Goal: Task Accomplishment & Management: Use online tool/utility

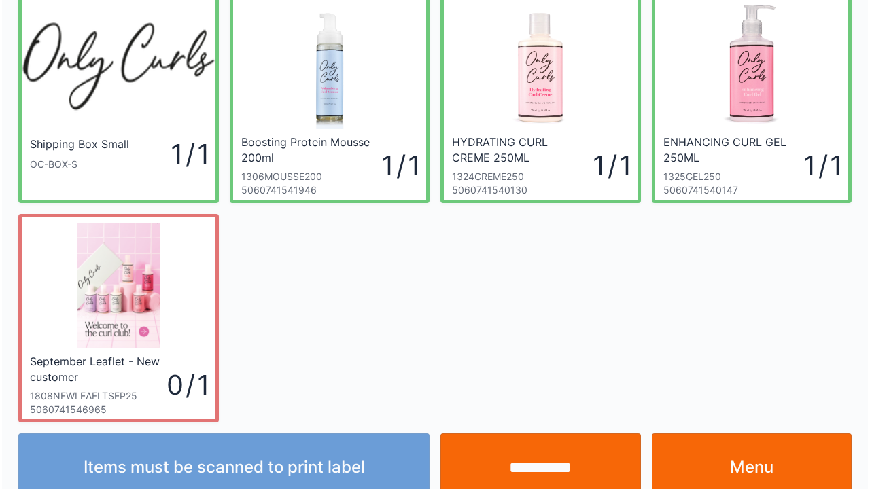
scroll to position [79, 0]
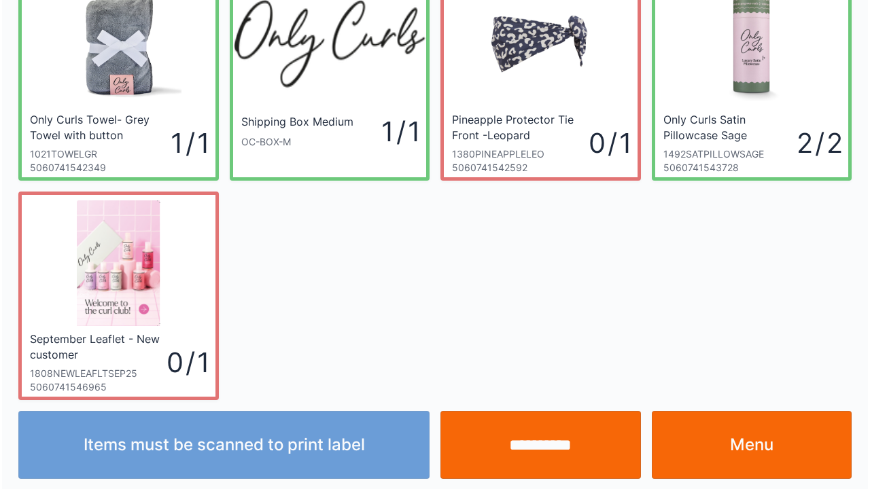
scroll to position [79, 0]
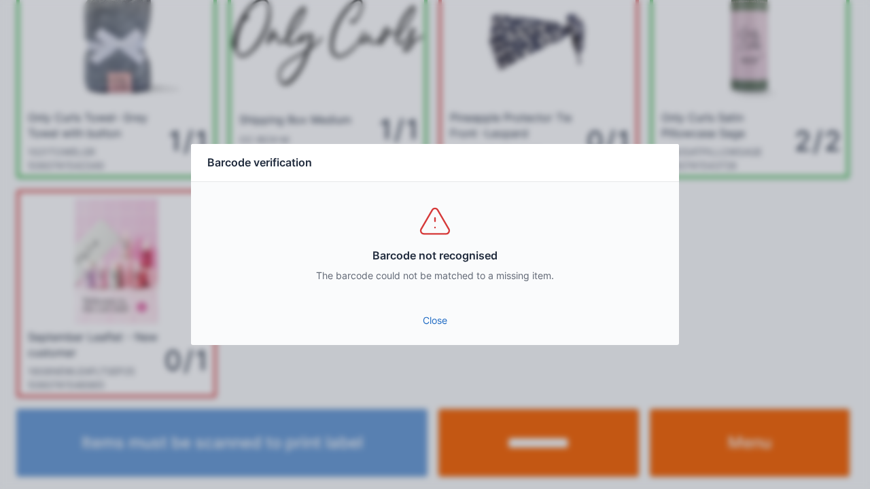
click at [418, 328] on link "Close" at bounding box center [435, 320] width 466 height 24
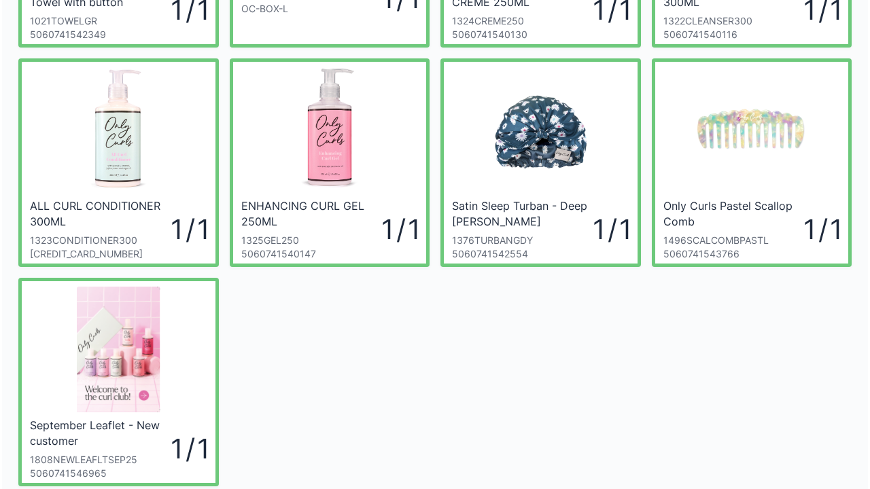
scroll to position [217, 0]
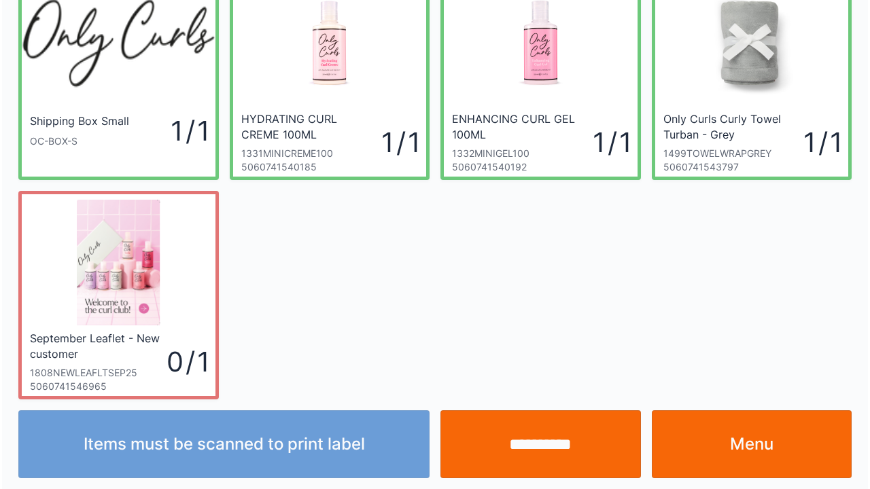
scroll to position [79, 0]
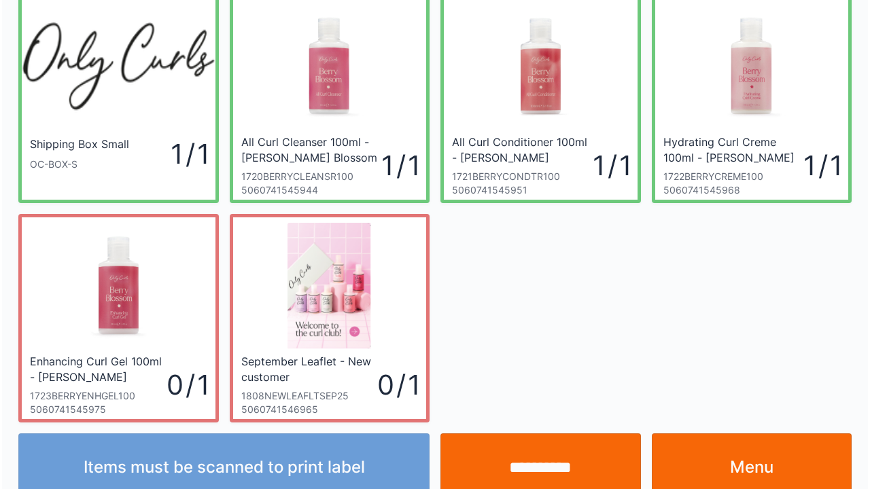
scroll to position [79, 0]
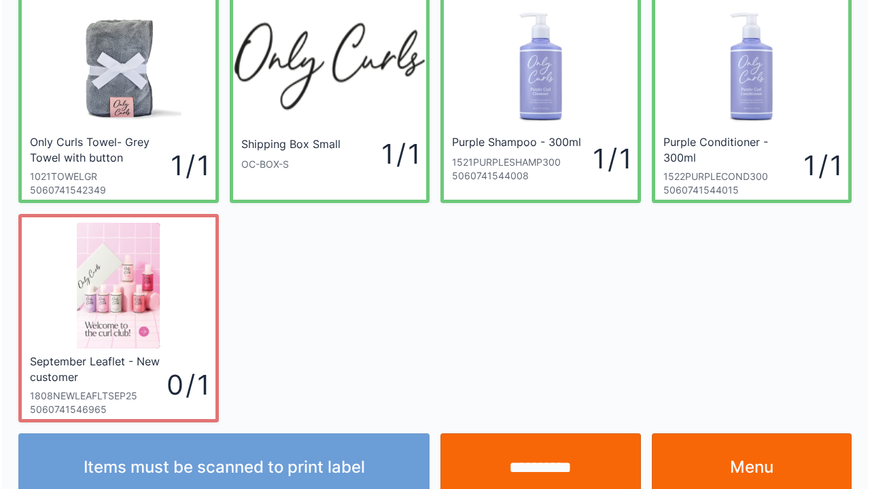
scroll to position [79, 0]
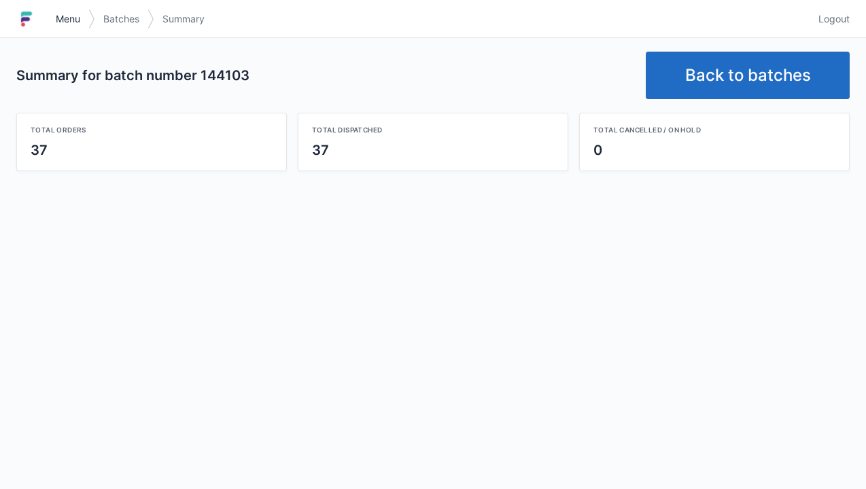
click at [53, 23] on link "Menu" at bounding box center [68, 19] width 41 height 24
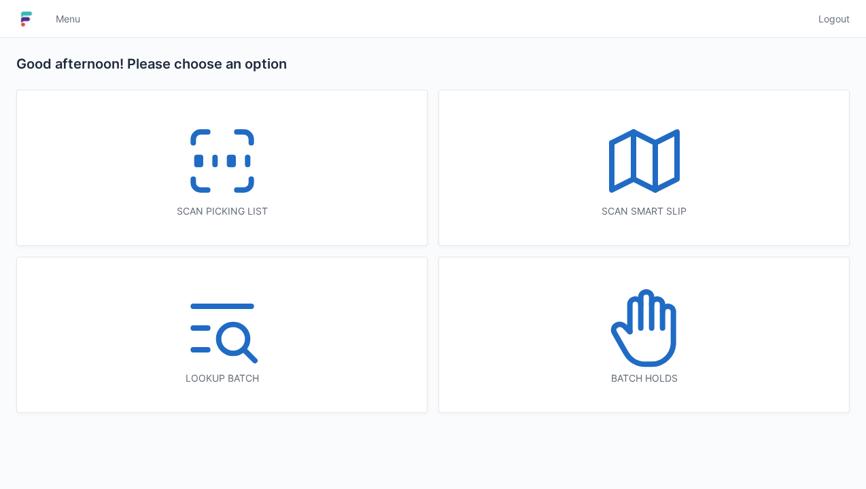
click at [251, 167] on icon at bounding box center [222, 161] width 87 height 87
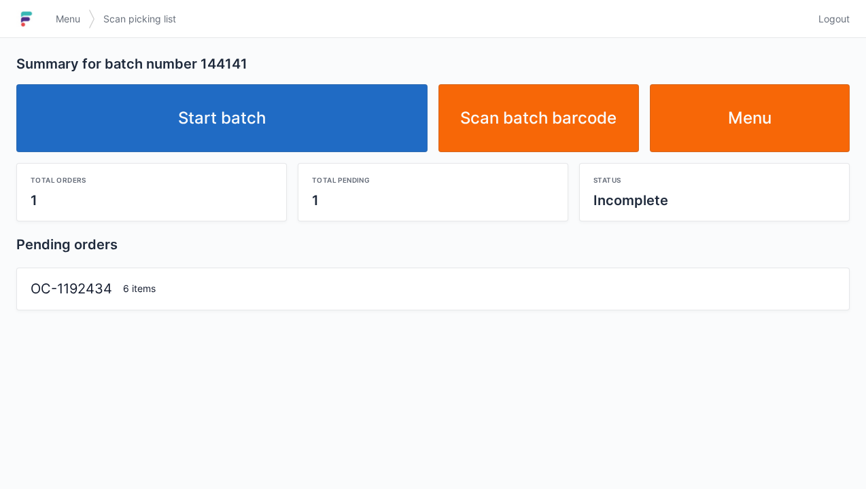
click at [332, 127] on link "Start batch" at bounding box center [221, 118] width 411 height 68
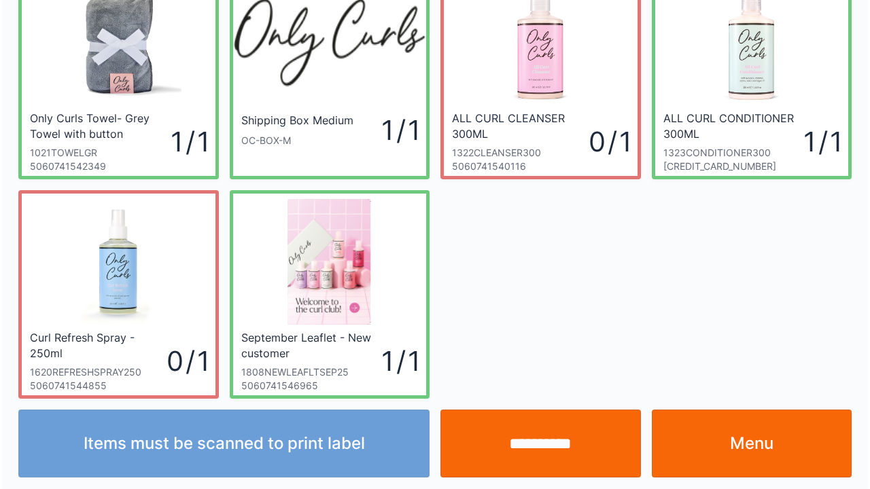
scroll to position [79, 0]
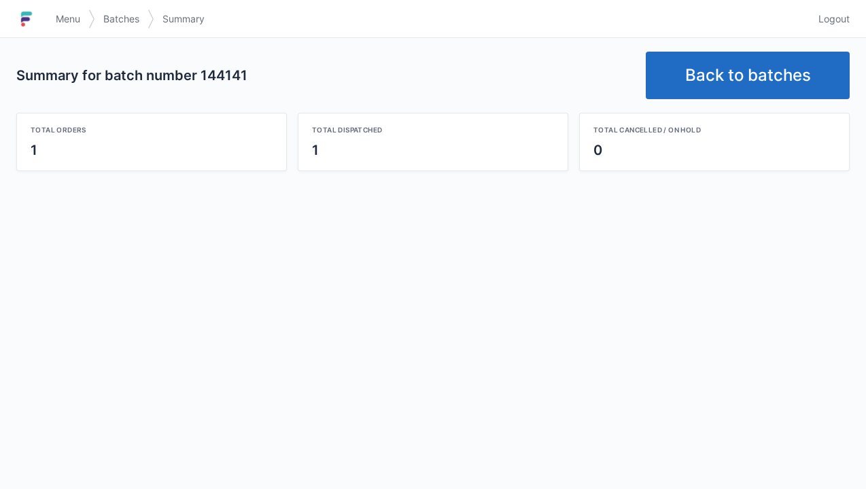
click at [72, 16] on span "Menu" at bounding box center [68, 19] width 24 height 14
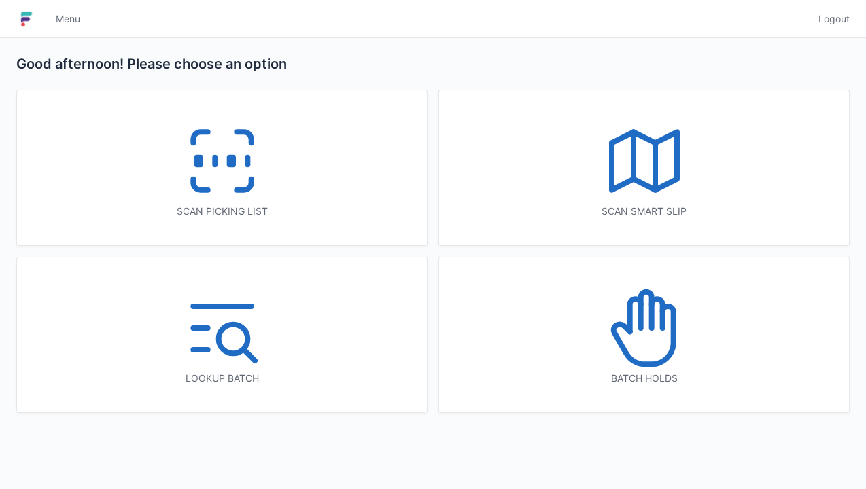
click at [244, 146] on icon at bounding box center [222, 161] width 87 height 87
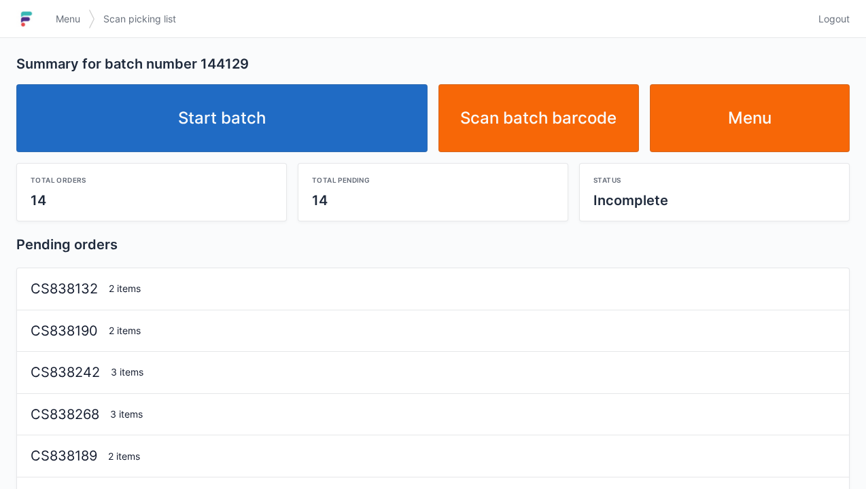
click at [345, 130] on link "Start batch" at bounding box center [221, 118] width 411 height 68
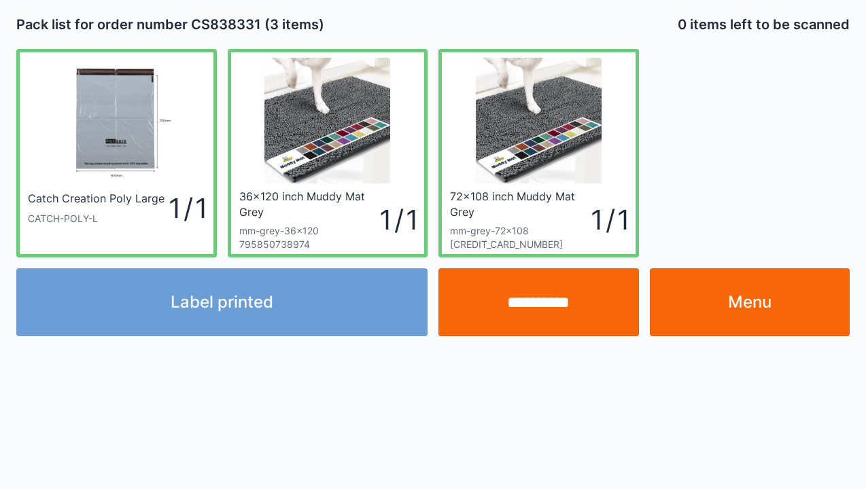
click at [598, 312] on input "**********" at bounding box center [538, 302] width 200 height 68
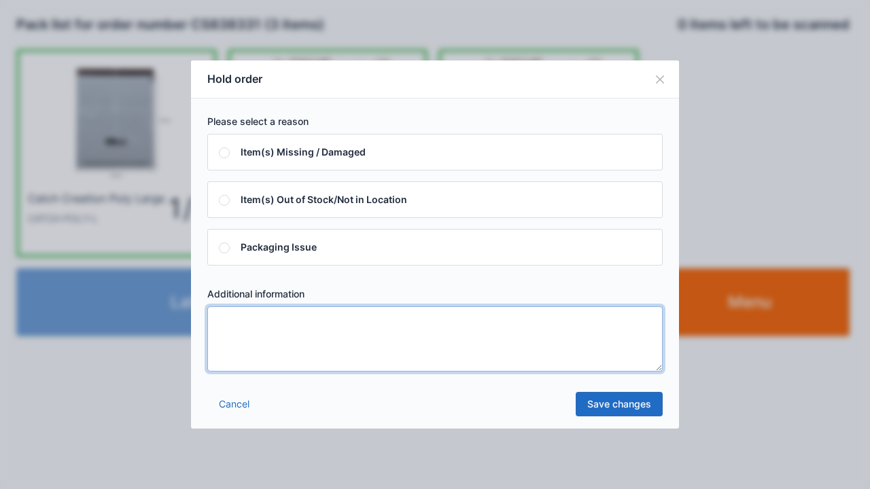
click at [390, 336] on textarea at bounding box center [434, 338] width 455 height 65
type textarea "****"
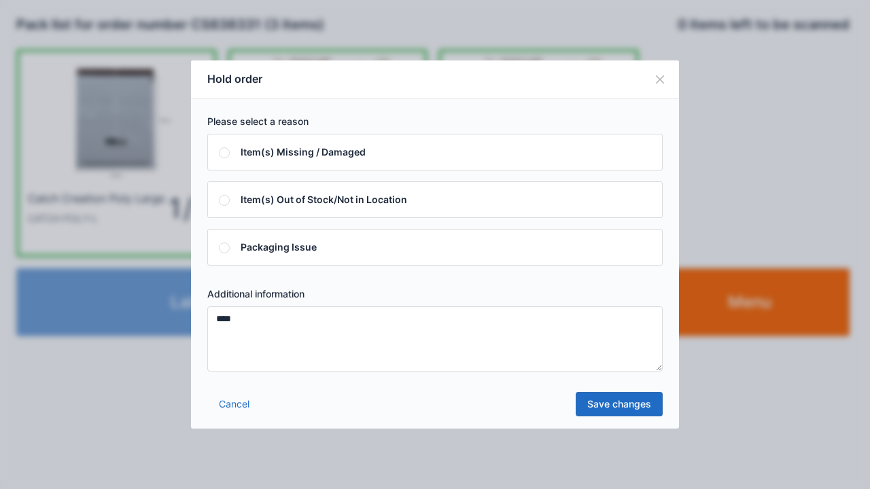
click at [631, 410] on link "Save changes" at bounding box center [619, 404] width 87 height 24
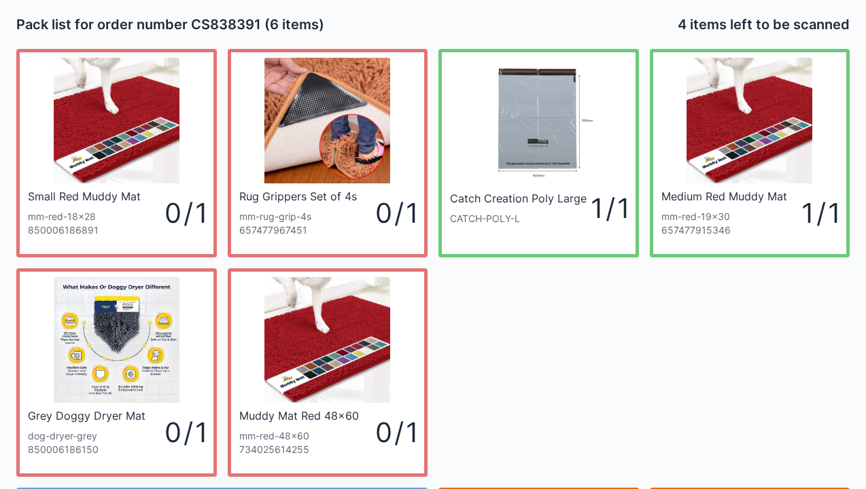
scroll to position [27, 0]
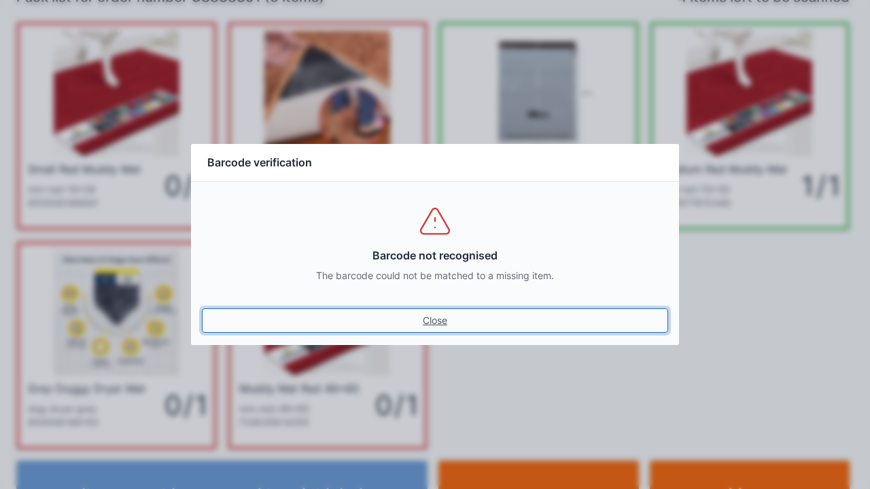
click at [440, 330] on link "Close" at bounding box center [435, 320] width 466 height 24
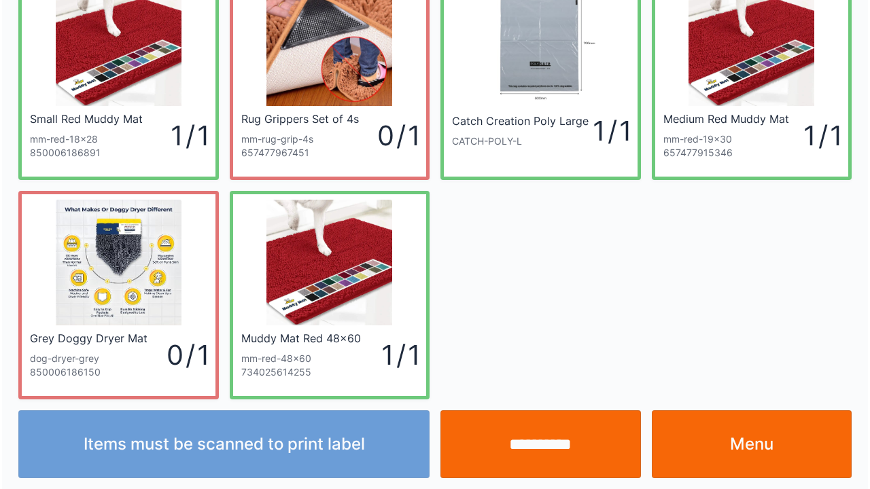
scroll to position [79, 0]
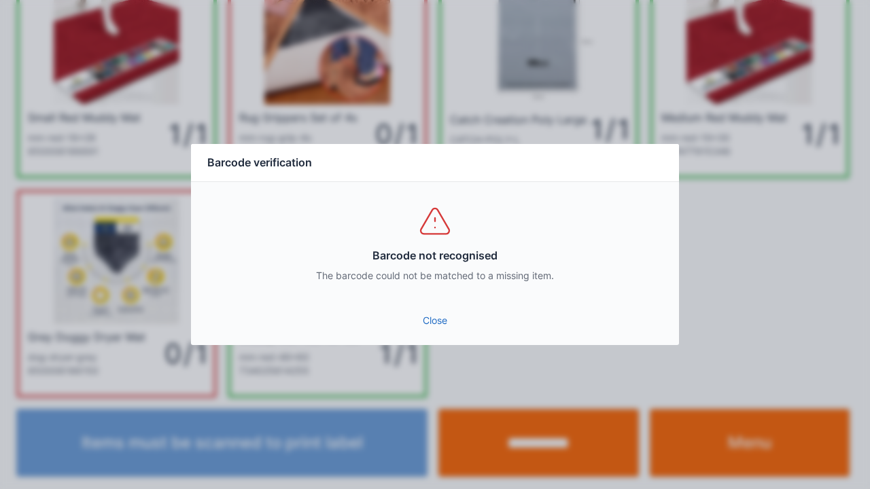
click at [444, 332] on link "Close" at bounding box center [435, 320] width 466 height 24
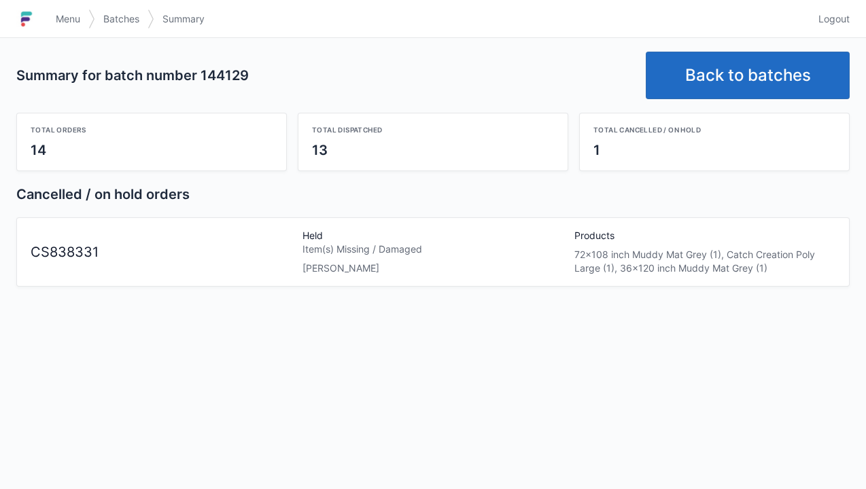
click at [70, 20] on span "Menu" at bounding box center [68, 19] width 24 height 14
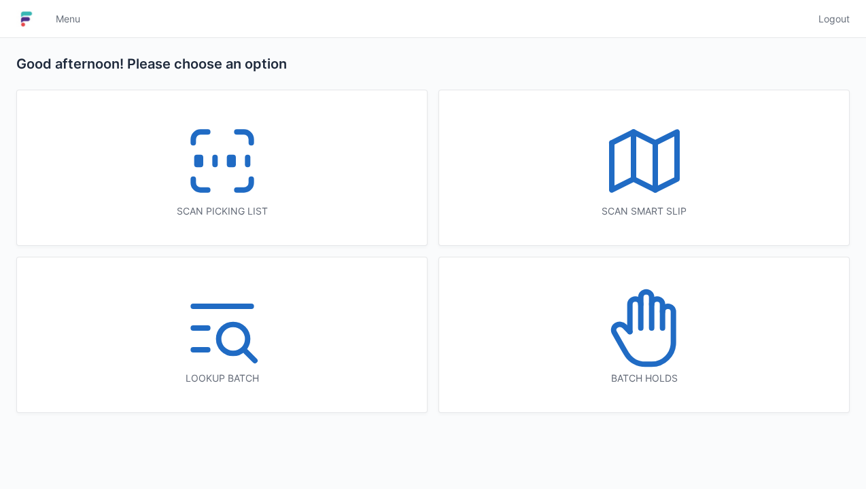
click at [686, 345] on icon at bounding box center [644, 328] width 87 height 87
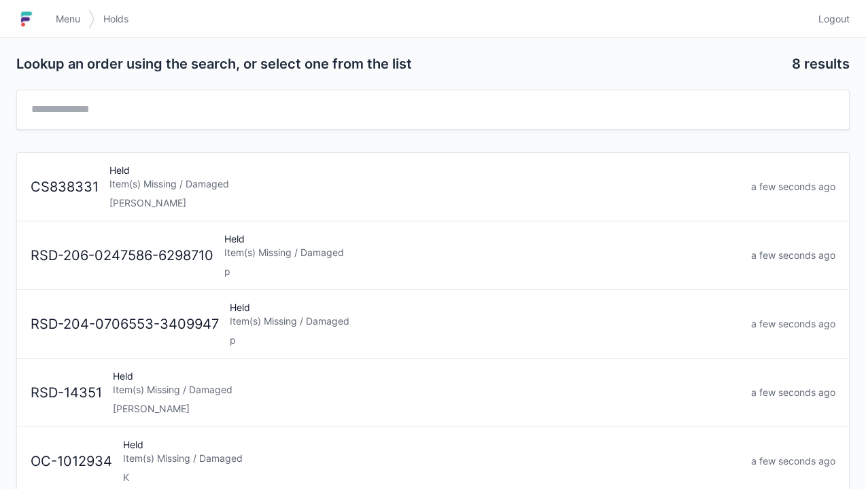
click at [321, 190] on div "Held Item(s) Missing / Damaged [PERSON_NAME]" at bounding box center [424, 187] width 641 height 46
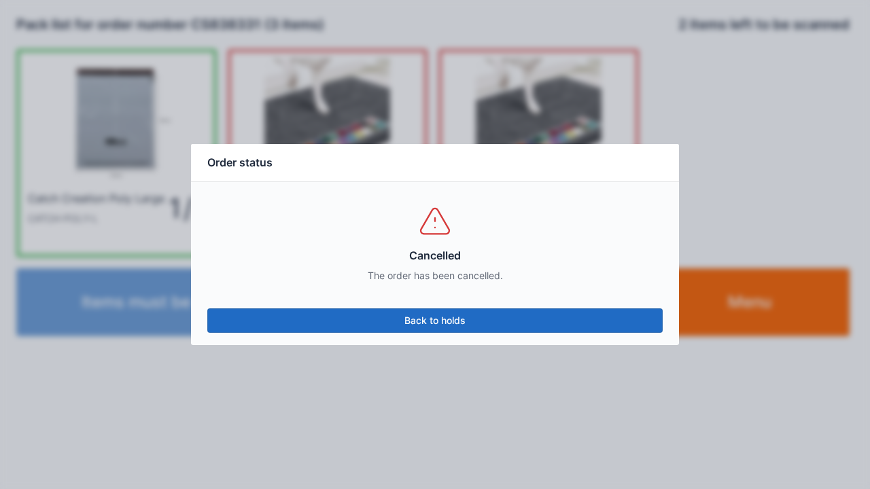
click at [338, 14] on div "Order status Cancelled The order has been cancelled. Back to holds" at bounding box center [435, 244] width 870 height 489
click at [775, 230] on div "Order status Cancelled The order has been cancelled. Back to holds" at bounding box center [435, 244] width 870 height 489
click at [556, 326] on link "Back to holds" at bounding box center [434, 320] width 455 height 24
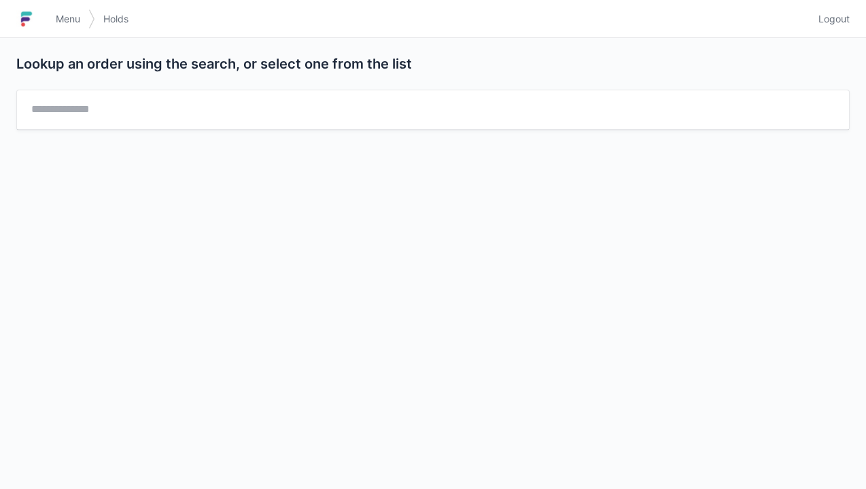
click at [66, 22] on span "Menu" at bounding box center [68, 19] width 24 height 14
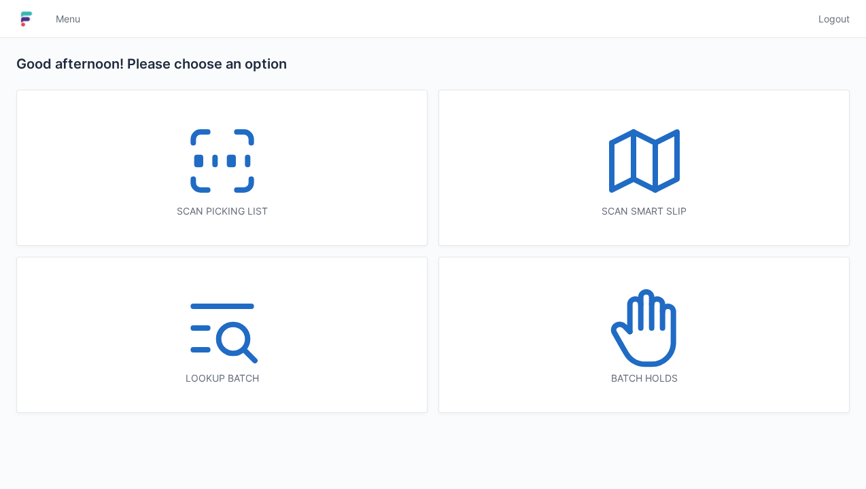
click at [714, 363] on div "Batch holds" at bounding box center [644, 335] width 410 height 155
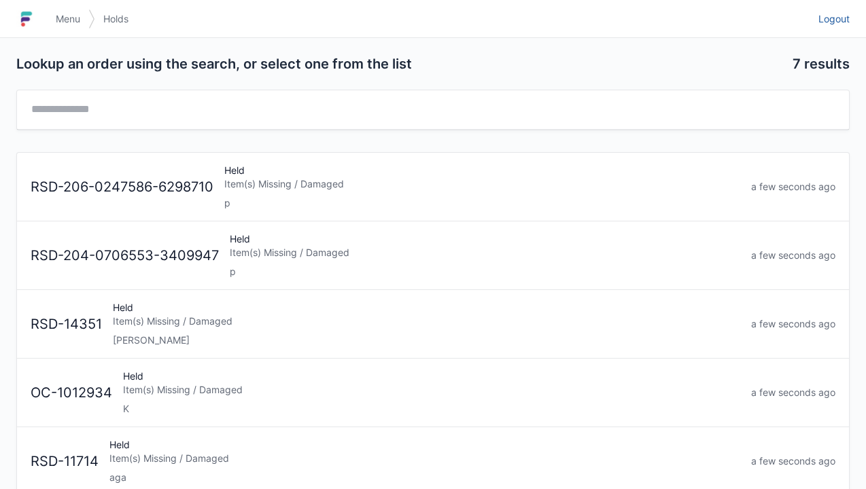
click at [842, 23] on span "Logout" at bounding box center [833, 19] width 31 height 14
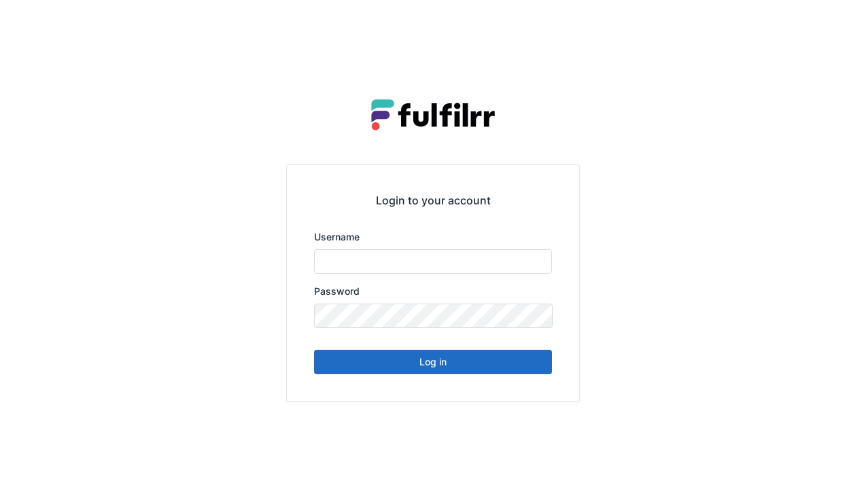
type input "******"
click at [731, 197] on div "Login to your account Username ****** Password Log in" at bounding box center [433, 244] width 866 height 489
